Goal: Task Accomplishment & Management: Use online tool/utility

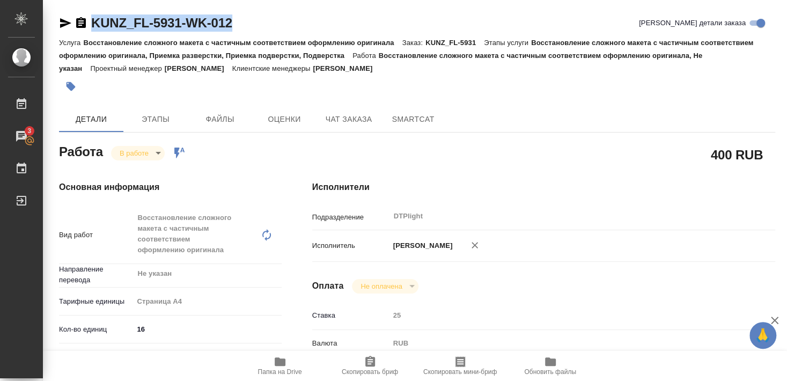
drag, startPoint x: 93, startPoint y: 32, endPoint x: 275, endPoint y: 16, distance: 182.5
click at [275, 16] on div "KUNZ_FL-5931-WK-012 [PERSON_NAME] детали заказа" at bounding box center [417, 24] width 716 height 21
copy link "KUNZ_FL-5931-WK-012"
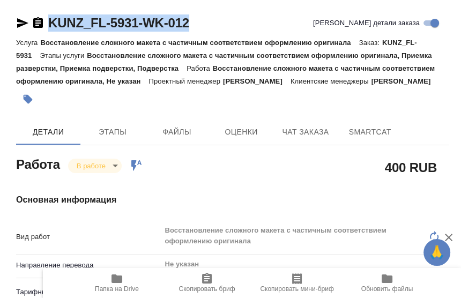
click at [264, 171] on div "400 RUB" at bounding box center [312, 167] width 275 height 27
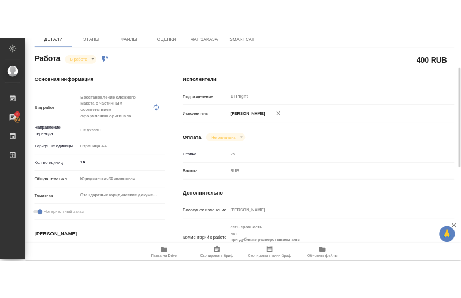
scroll to position [174, 0]
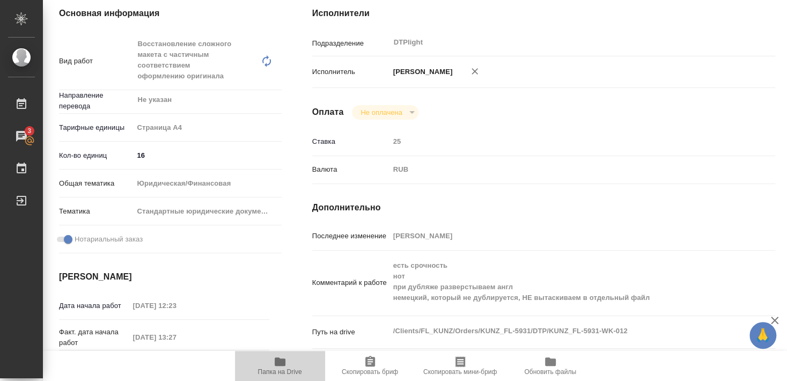
click at [287, 366] on span "Папка на Drive" at bounding box center [279, 365] width 77 height 20
